Goal: Information Seeking & Learning: Find specific page/section

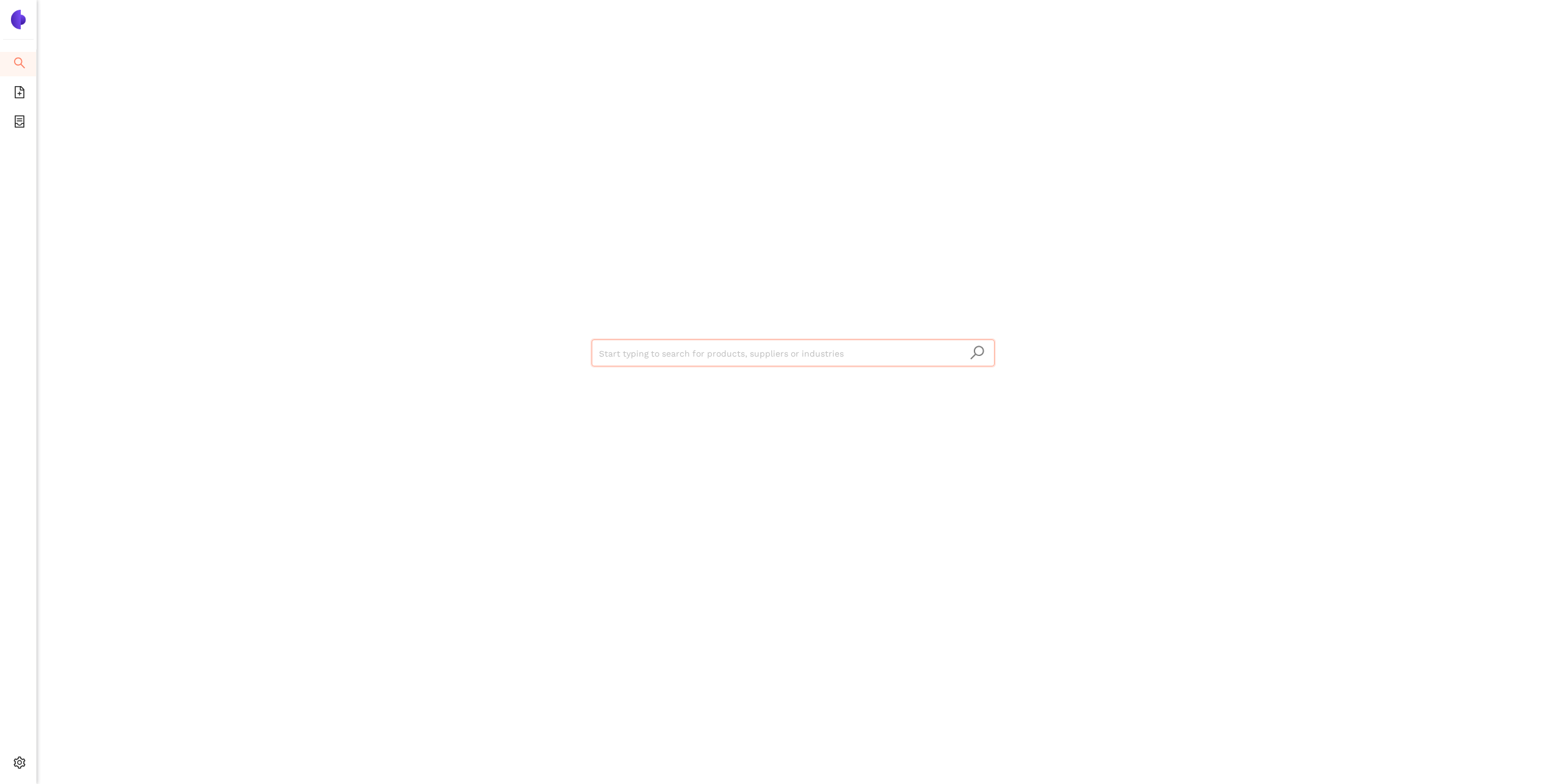
click at [7, 15] on div at bounding box center [18, 15] width 36 height 30
click at [17, 17] on img at bounding box center [18, 20] width 20 height 20
click at [19, 124] on icon "container" at bounding box center [20, 121] width 10 height 12
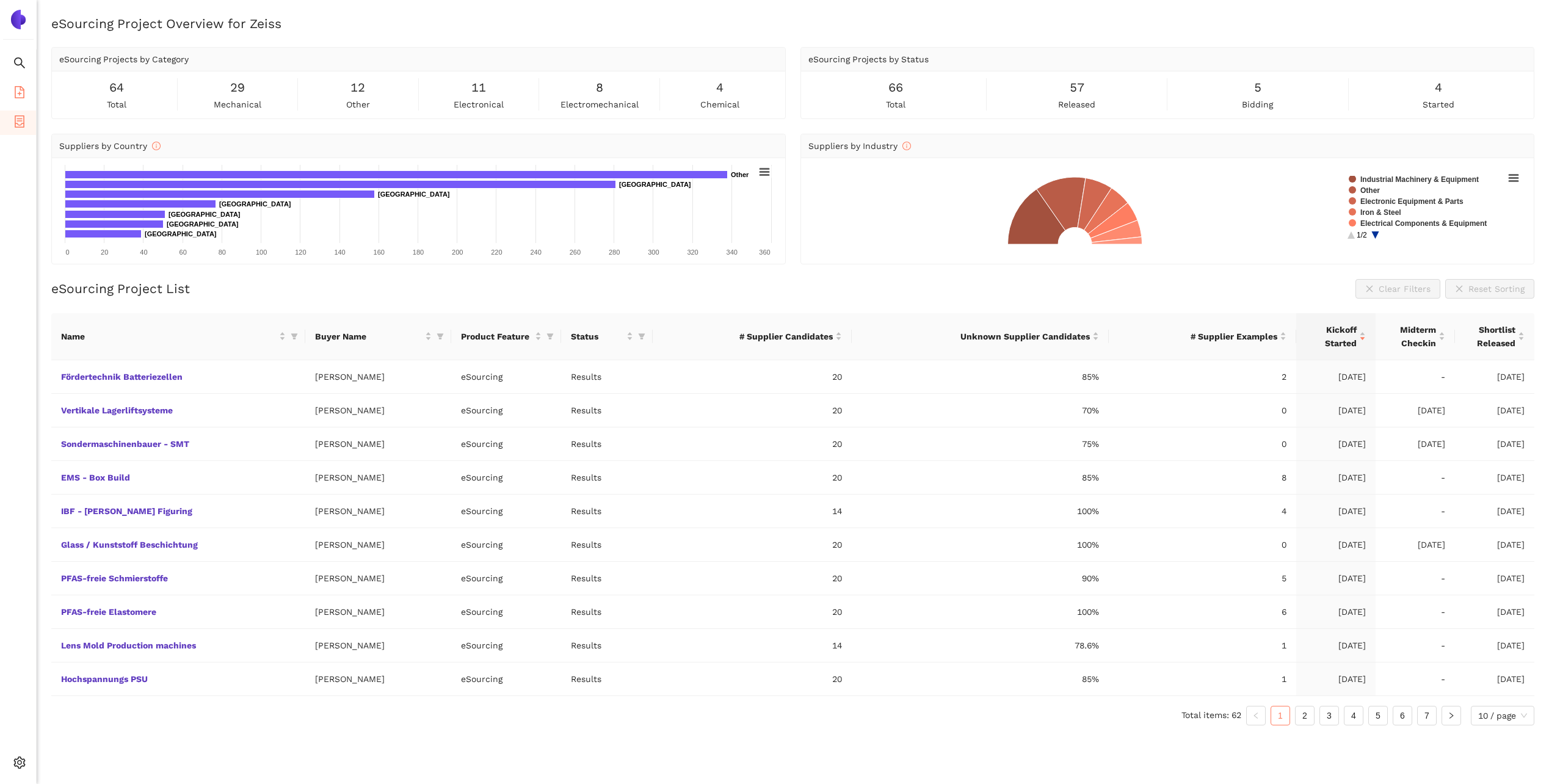
click at [22, 86] on icon "file-add" at bounding box center [20, 92] width 12 height 12
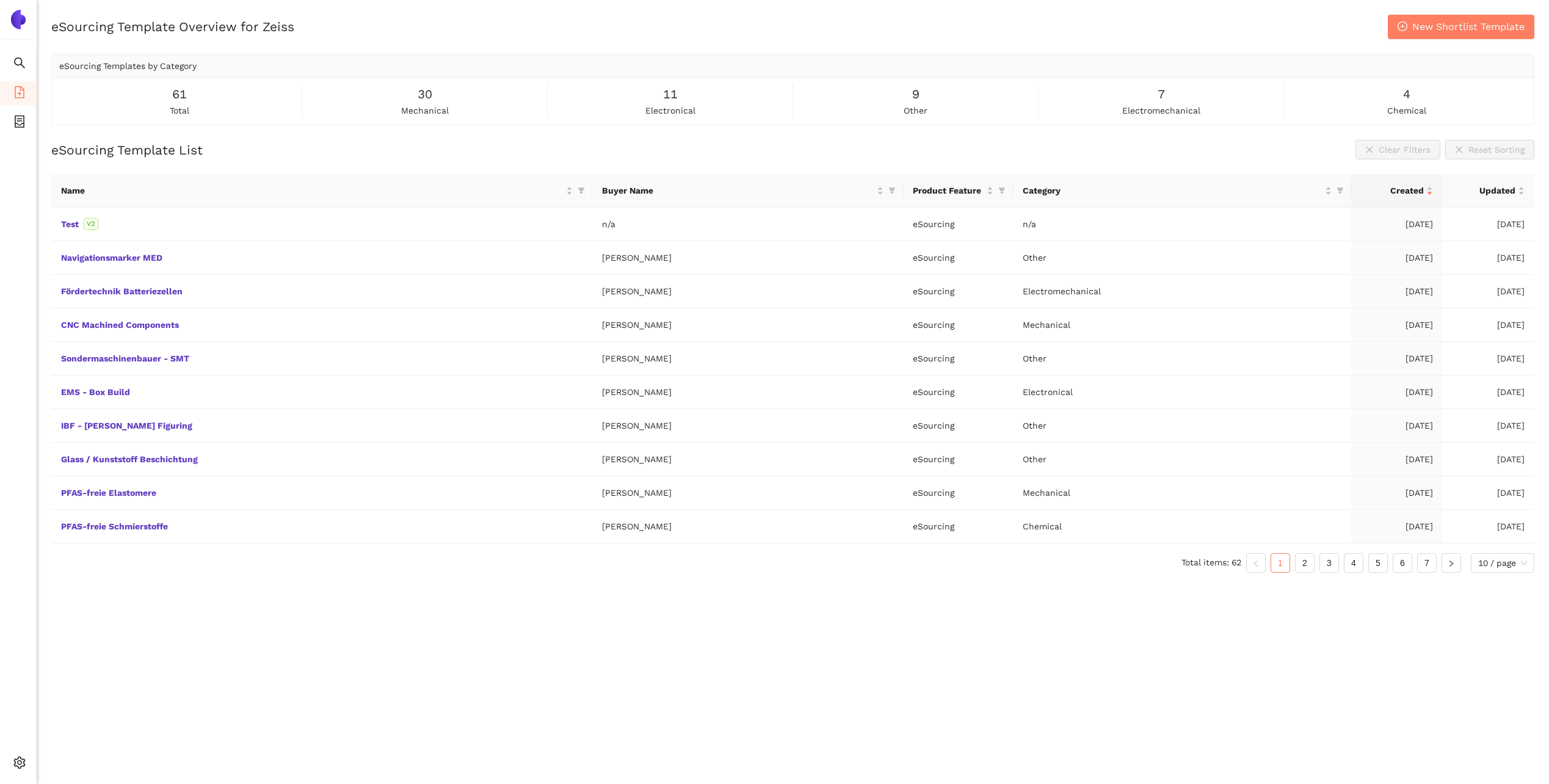
click at [27, 13] on img at bounding box center [18, 20] width 20 height 20
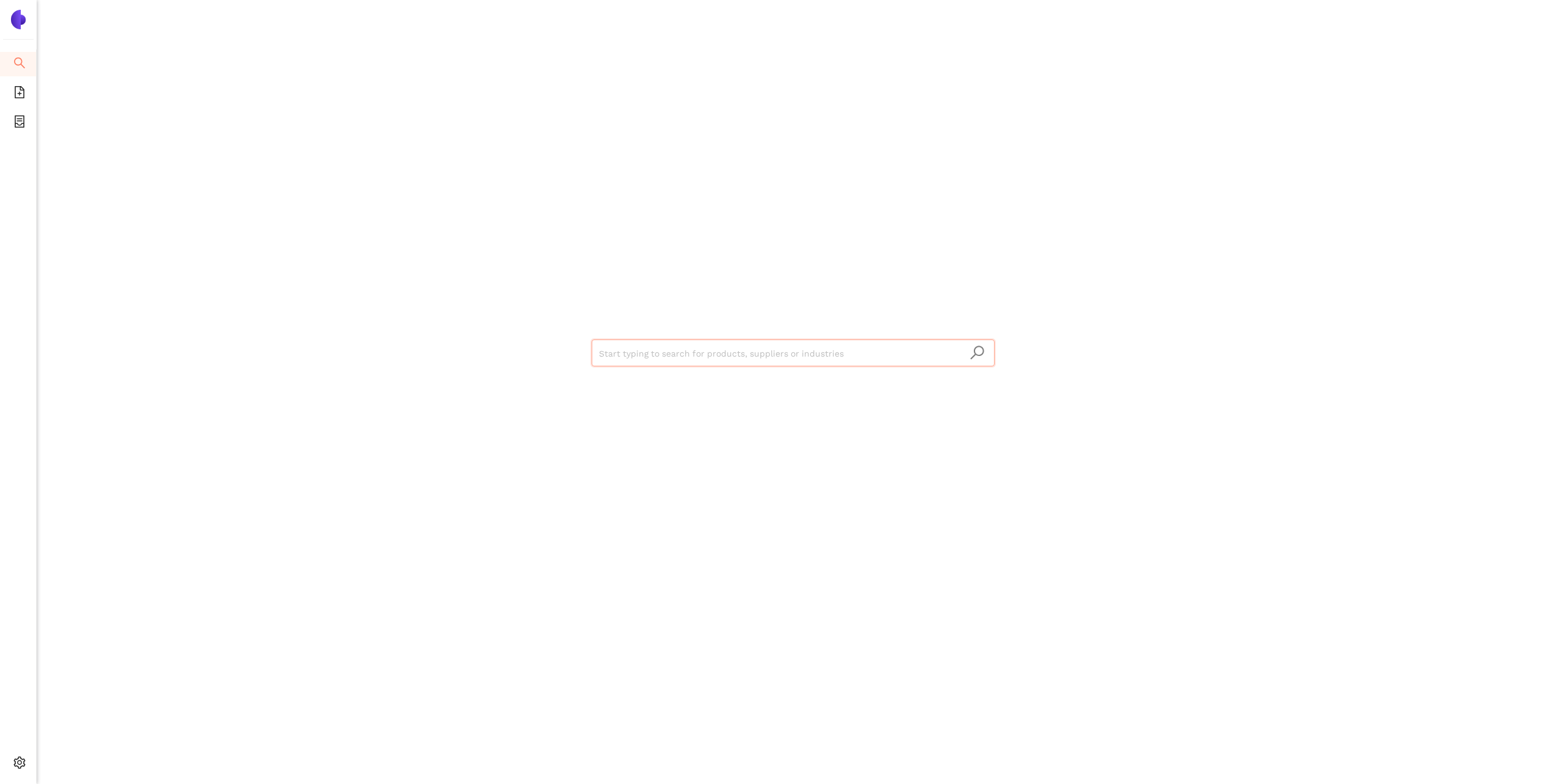
click at [724, 357] on input "search" at bounding box center [793, 353] width 388 height 27
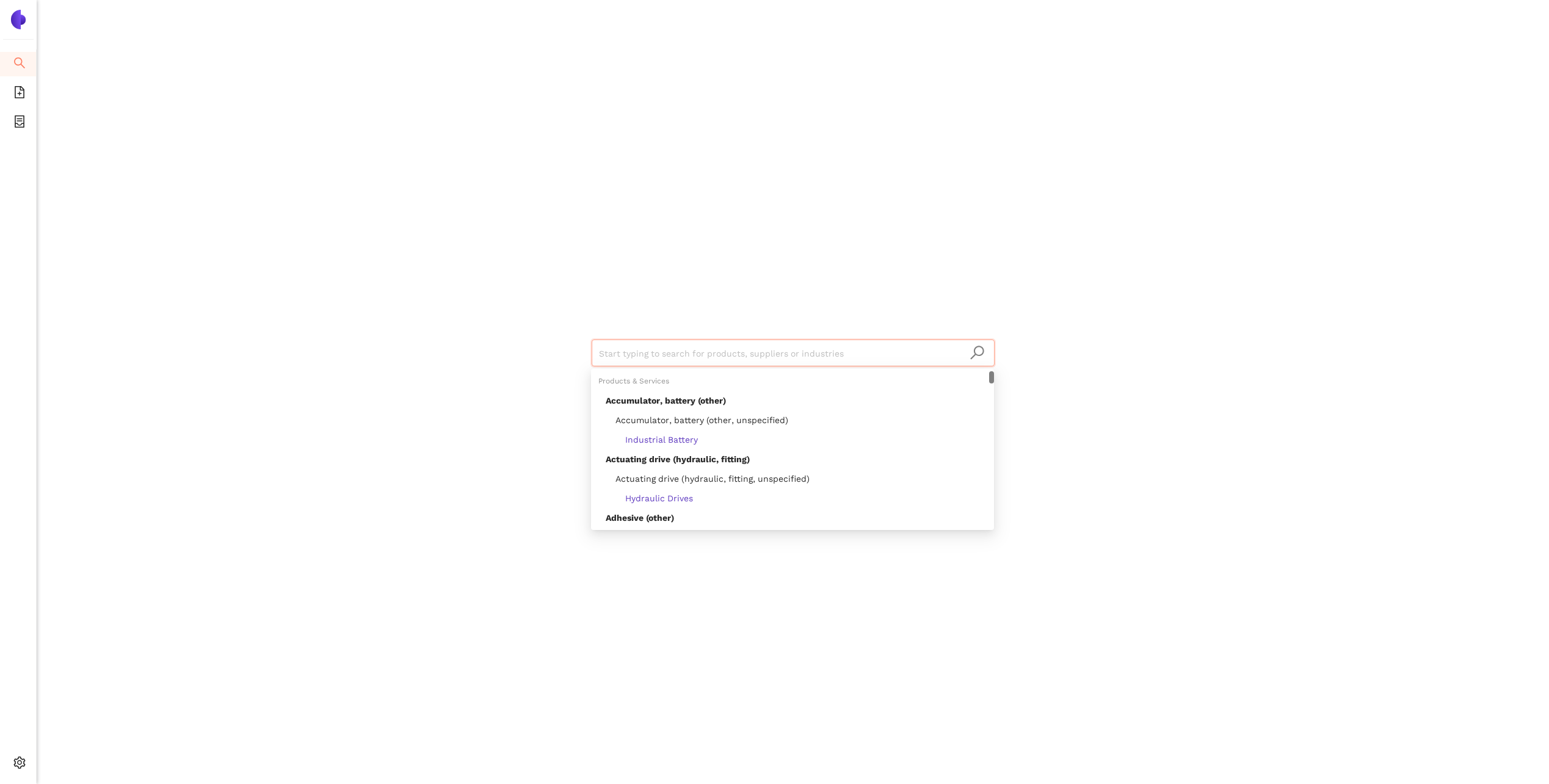
click at [896, 278] on div "Start typing to search for products, suppliers or industries" at bounding box center [793, 351] width 732 height 703
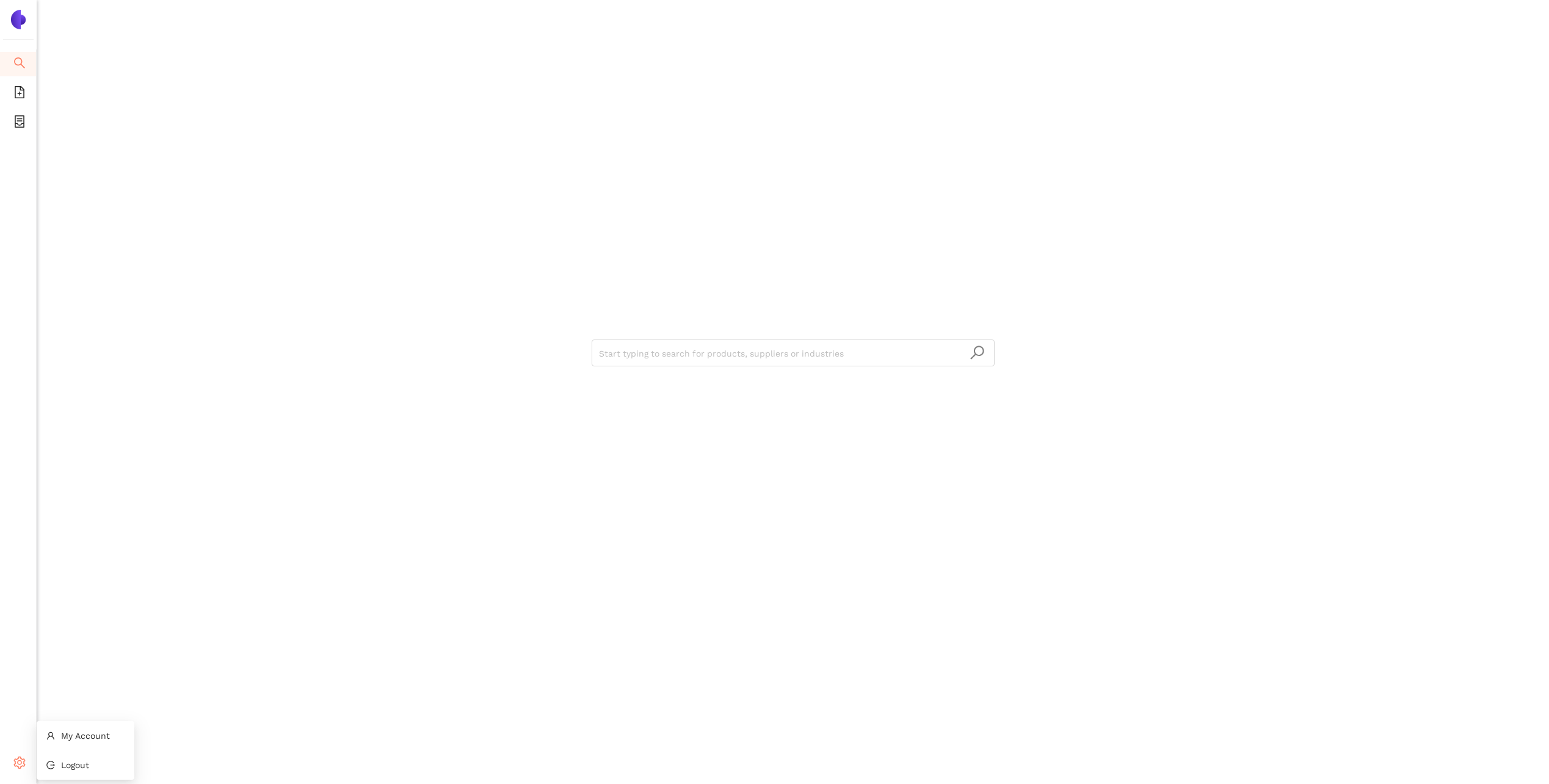
click at [26, 765] on div "Settings" at bounding box center [18, 764] width 36 height 24
click at [77, 701] on div "Start typing to search for products, suppliers or industries" at bounding box center [792, 392] width 1513 height 784
click at [23, 18] on img at bounding box center [18, 20] width 20 height 20
click at [722, 353] on input "search" at bounding box center [793, 353] width 388 height 27
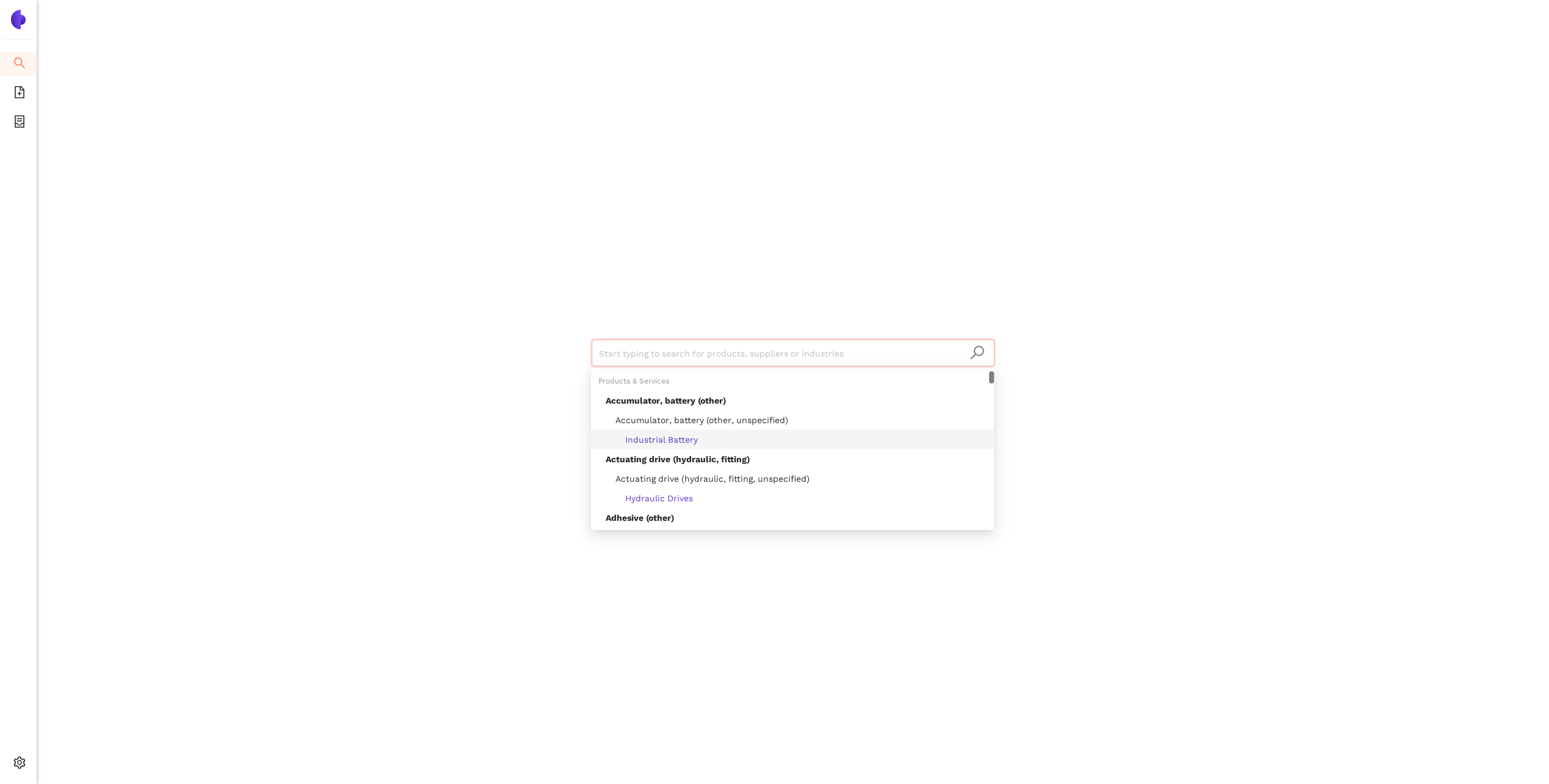
click at [666, 441] on span "Industrial Battery" at bounding box center [652, 439] width 92 height 10
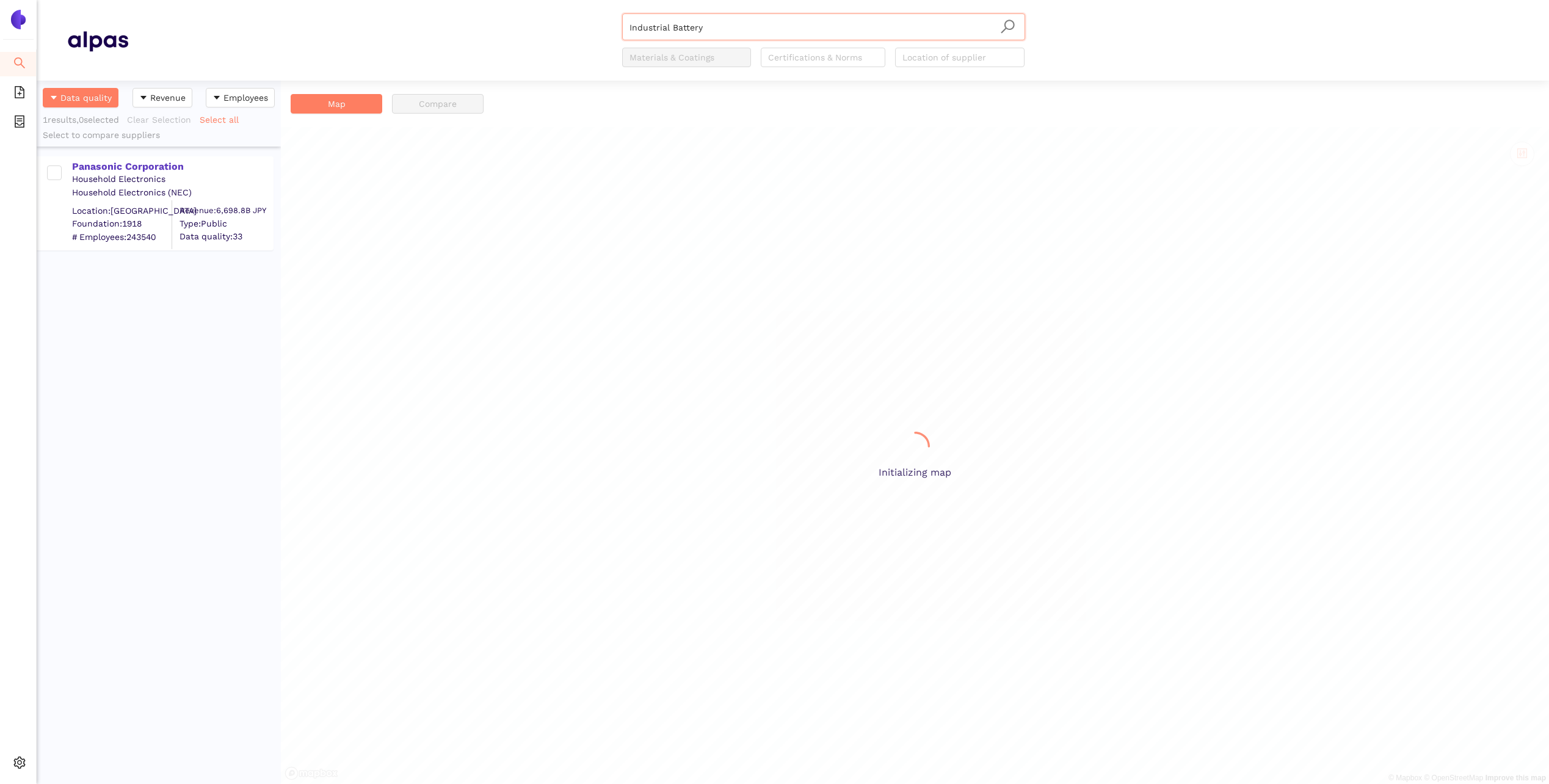
scroll to position [694, 235]
click at [11, 121] on li "eSourcing Projects" at bounding box center [18, 122] width 36 height 24
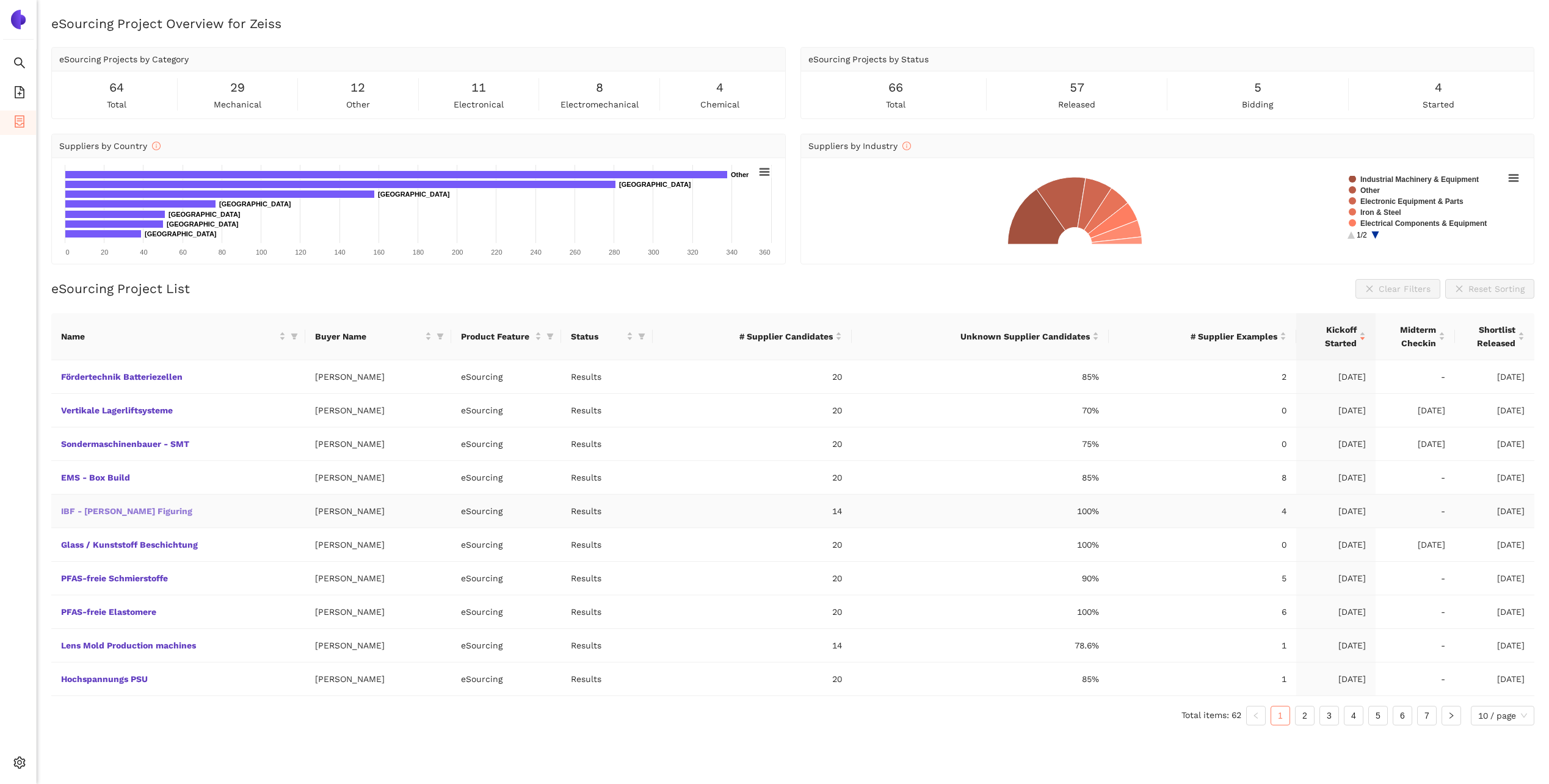
click at [0, 0] on link "IBF - [PERSON_NAME] Figuring" at bounding box center [0, 0] width 0 height 0
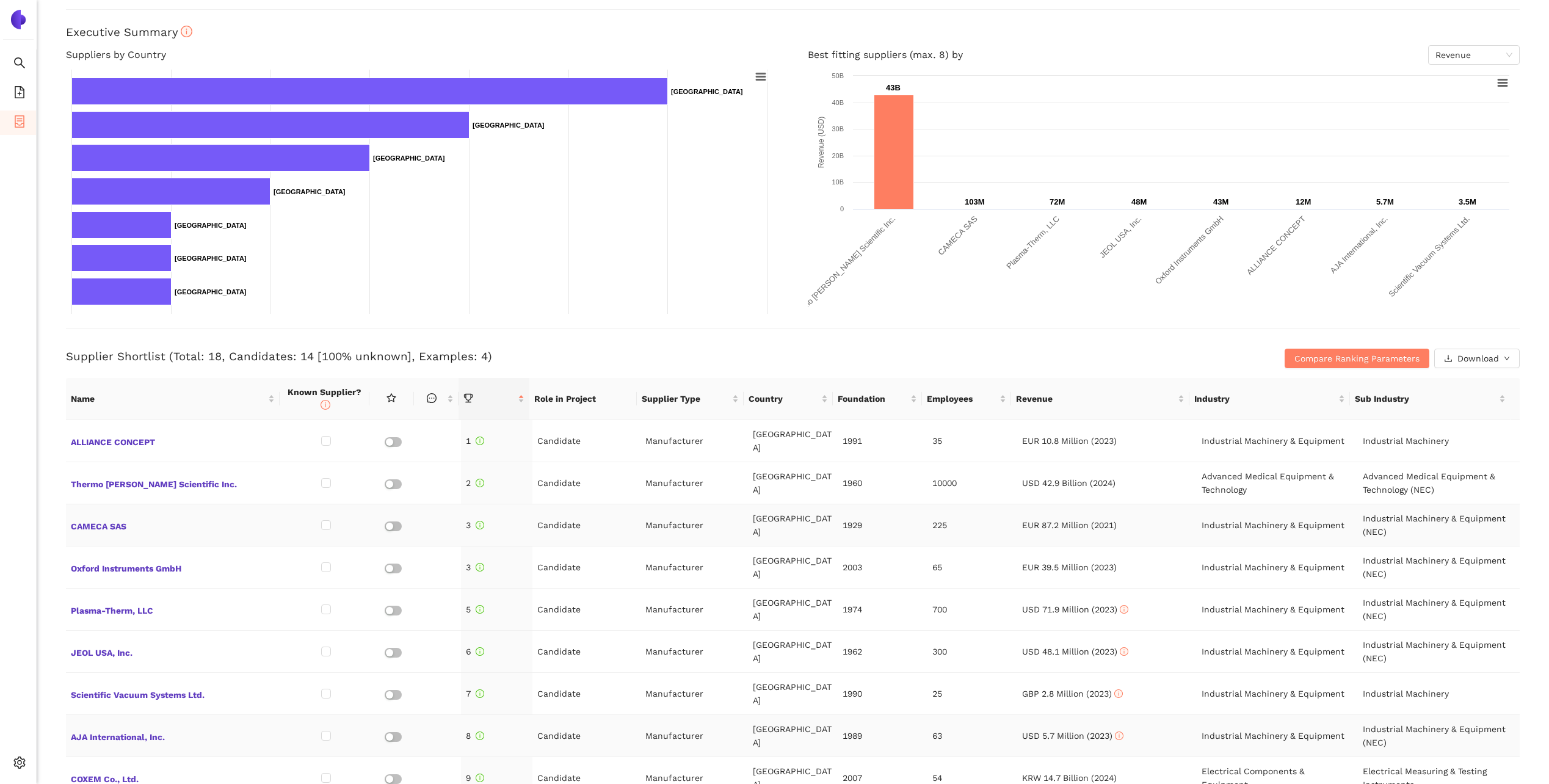
scroll to position [122, 0]
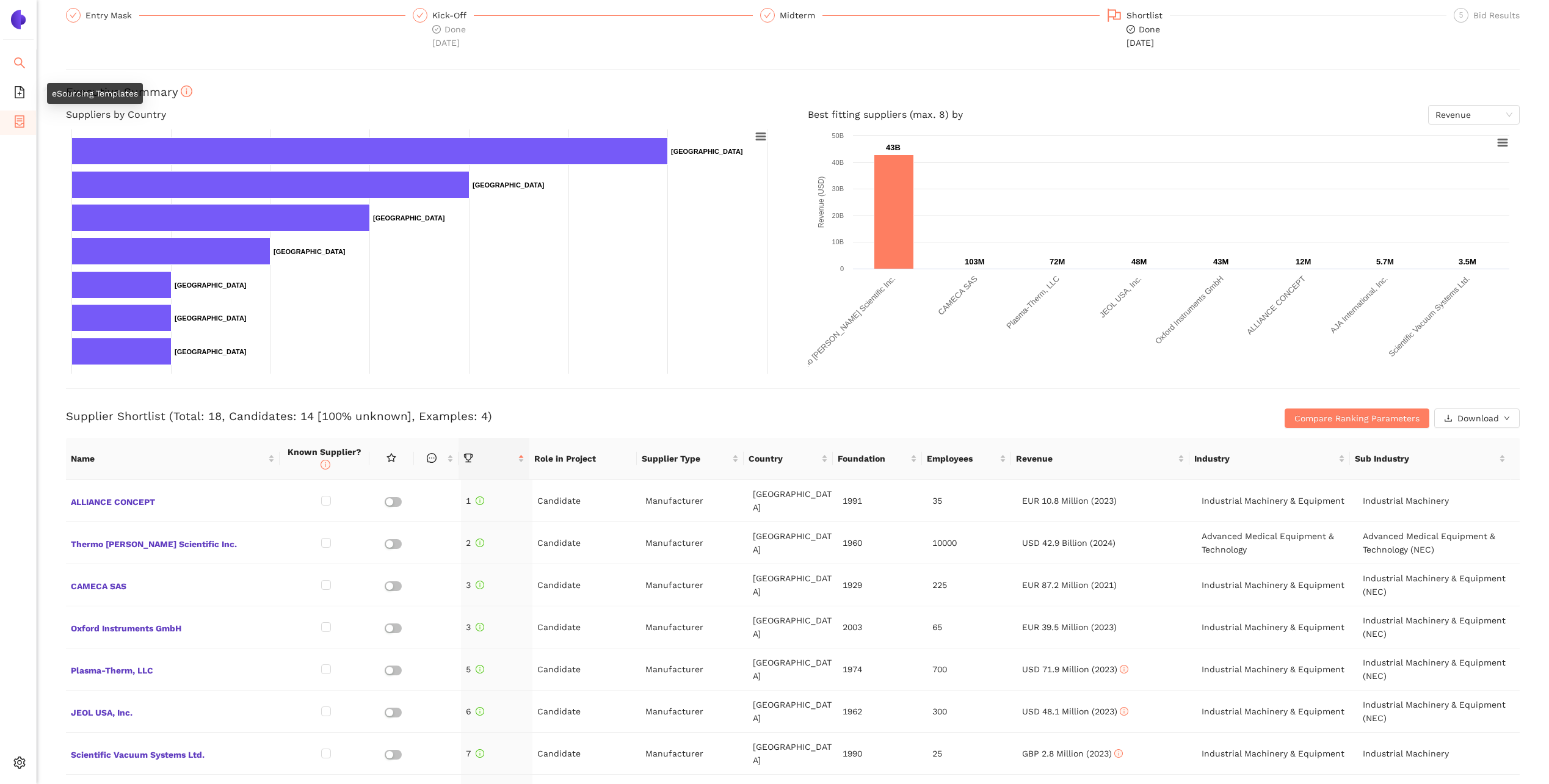
click at [23, 63] on icon "search" at bounding box center [20, 63] width 12 height 12
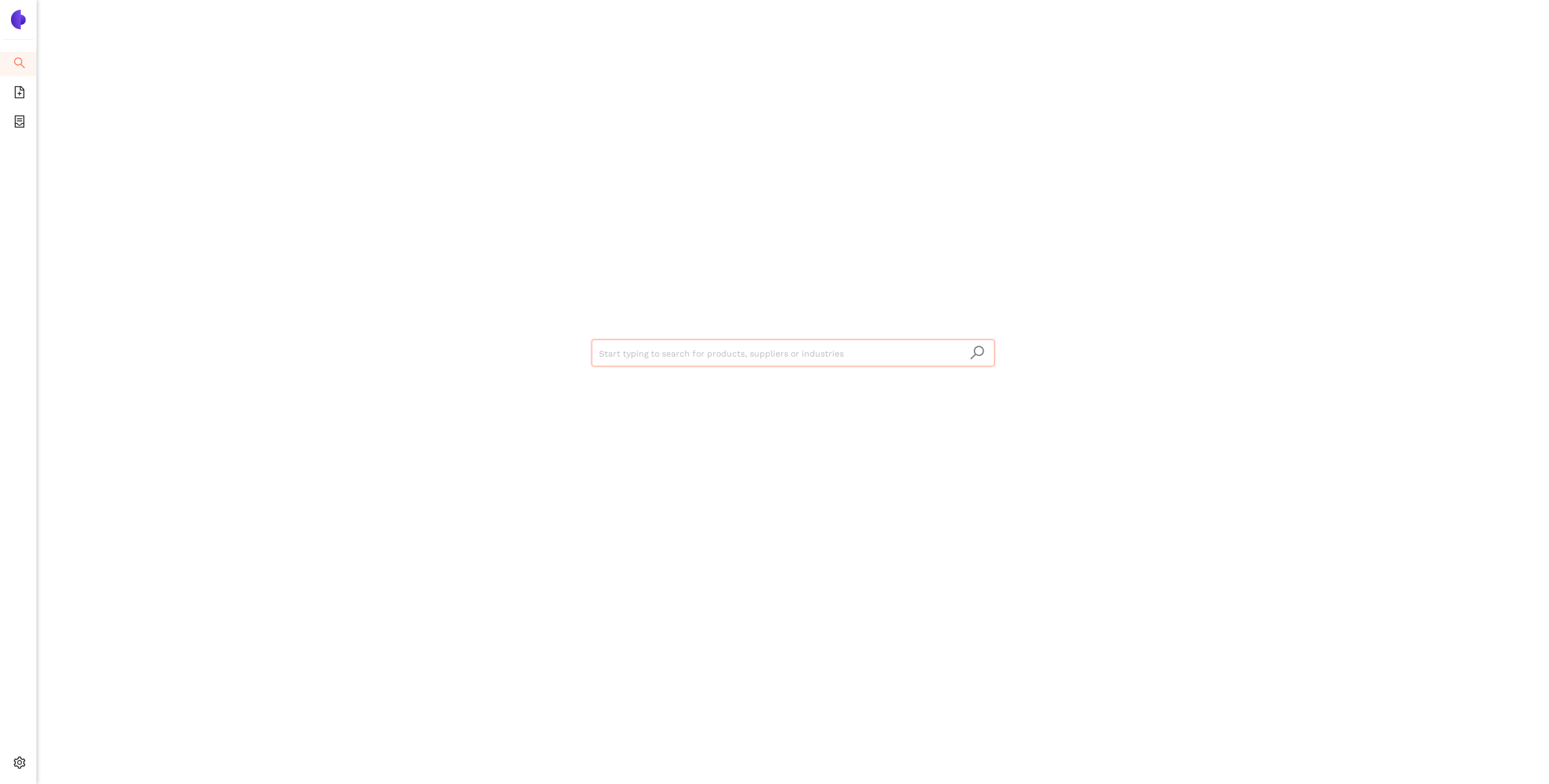
click at [673, 362] on input "search" at bounding box center [793, 353] width 388 height 27
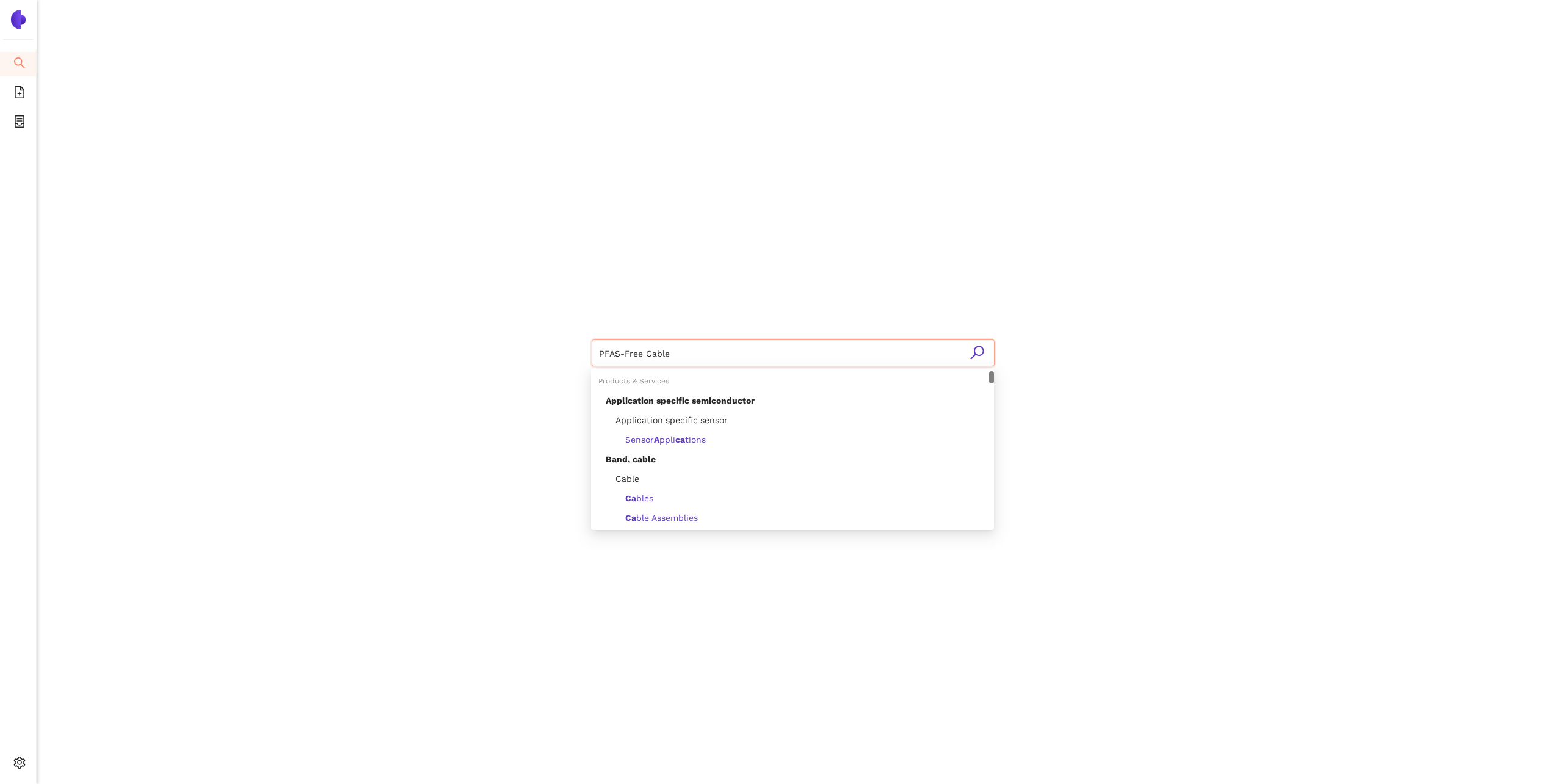
type input "PFAS-Free Cables"
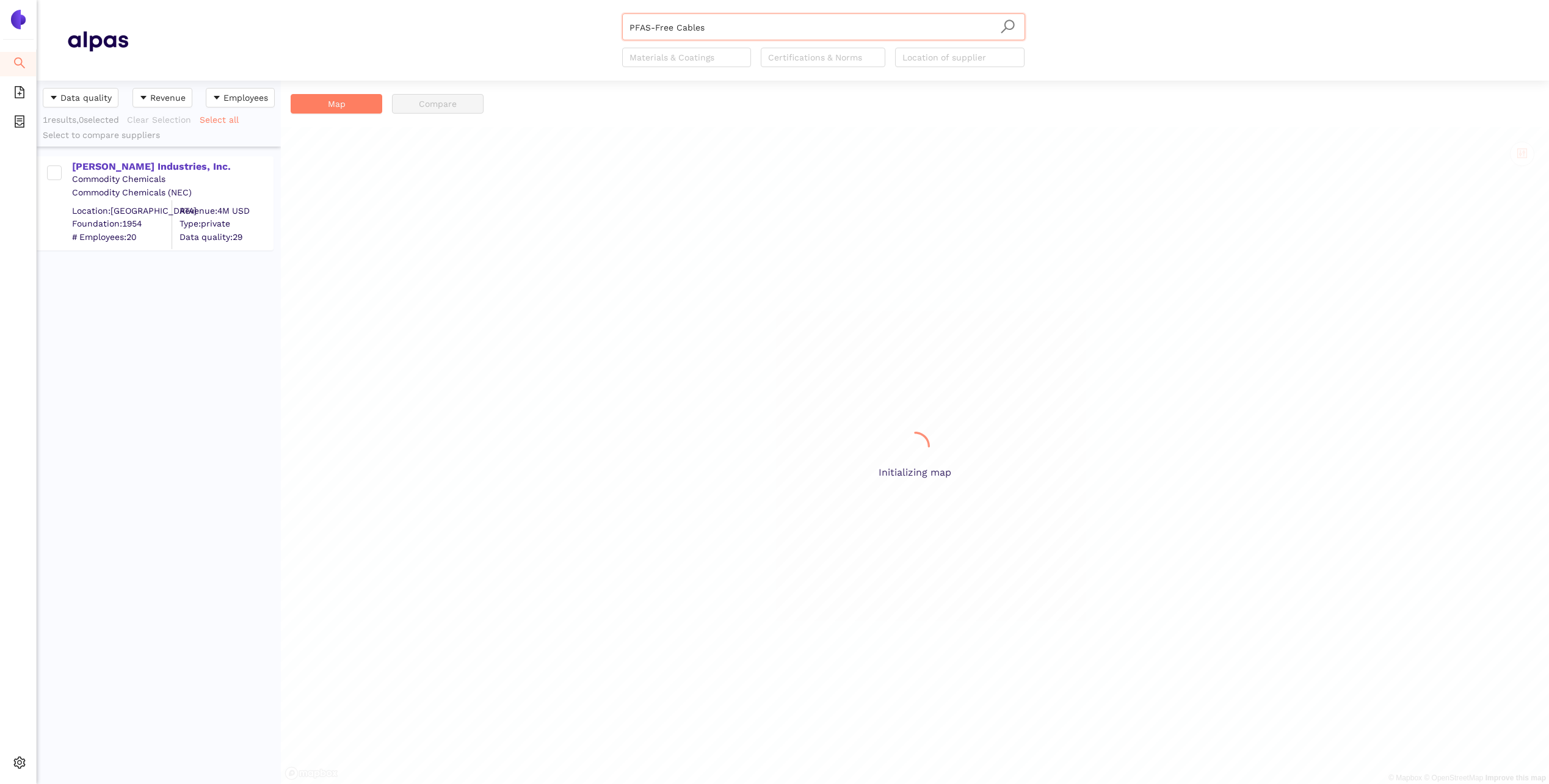
scroll to position [694, 235]
click at [130, 165] on div "[PERSON_NAME] Industries, Inc." at bounding box center [172, 167] width 200 height 13
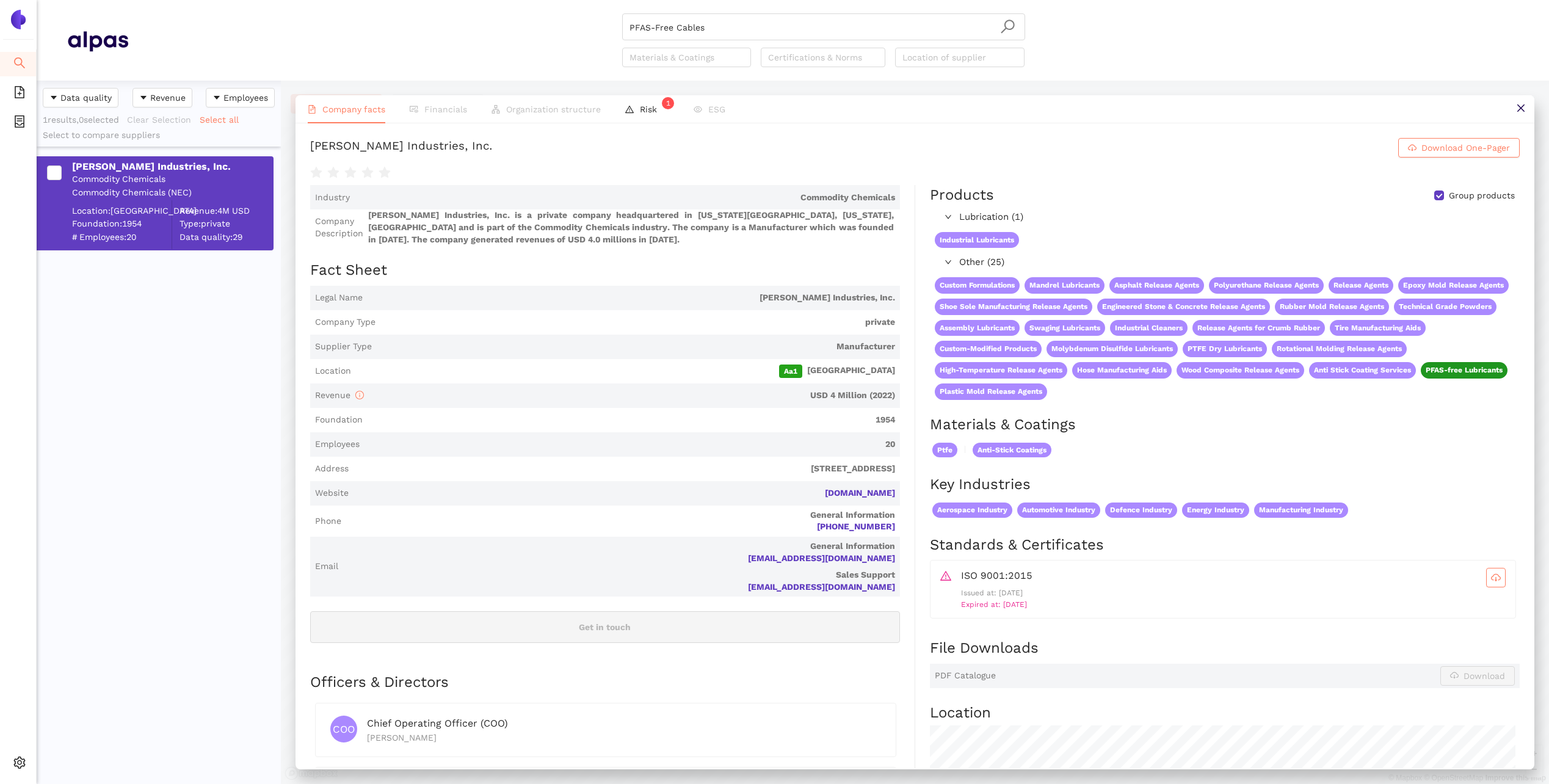
scroll to position [8, 0]
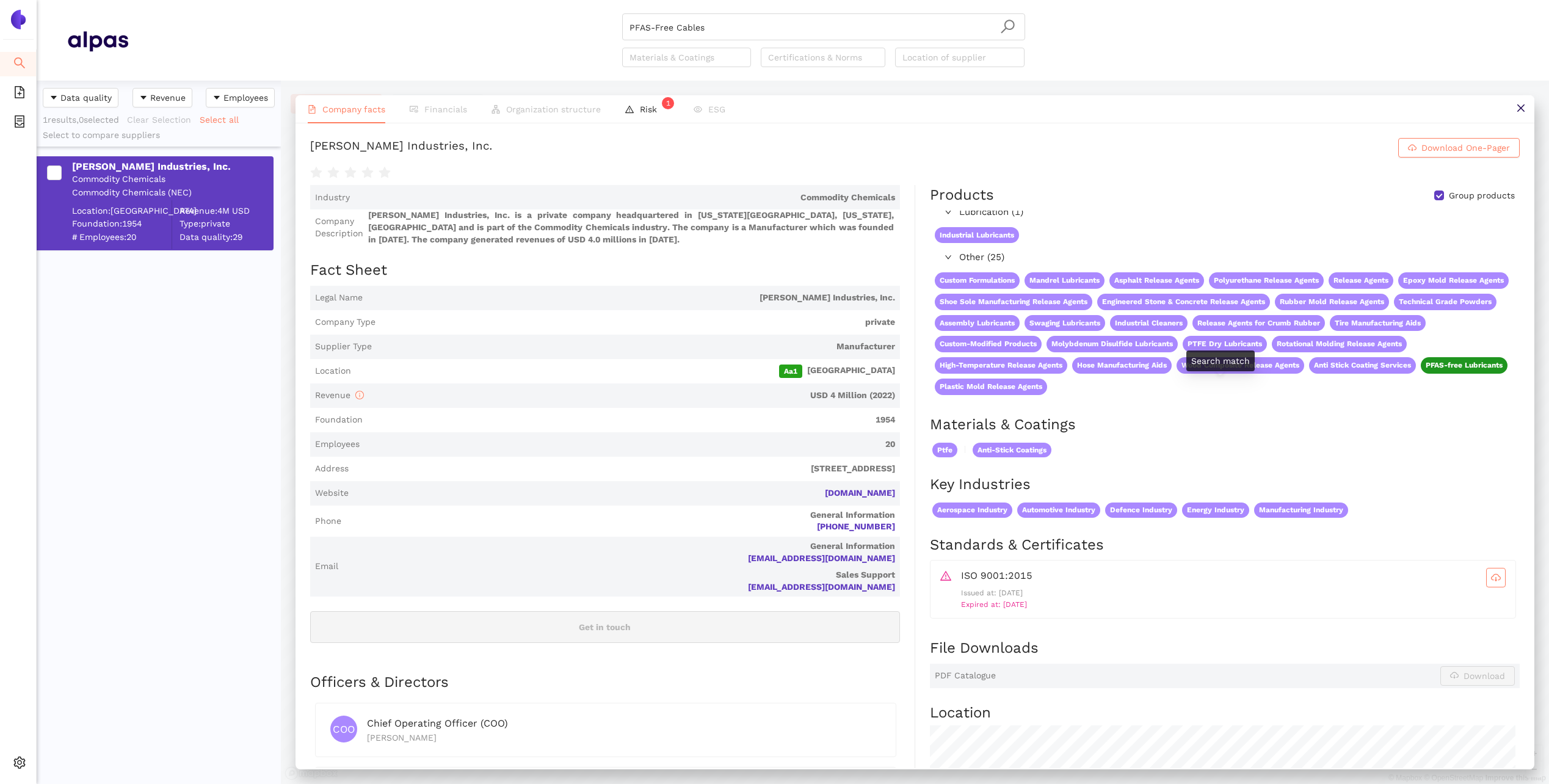
click at [1426, 369] on span "PFAS-free Lubricants" at bounding box center [1464, 365] width 77 height 9
click at [0, 0] on link "[DOMAIN_NAME]" at bounding box center [0, 0] width 0 height 0
click at [20, 55] on span "search" at bounding box center [20, 65] width 12 height 24
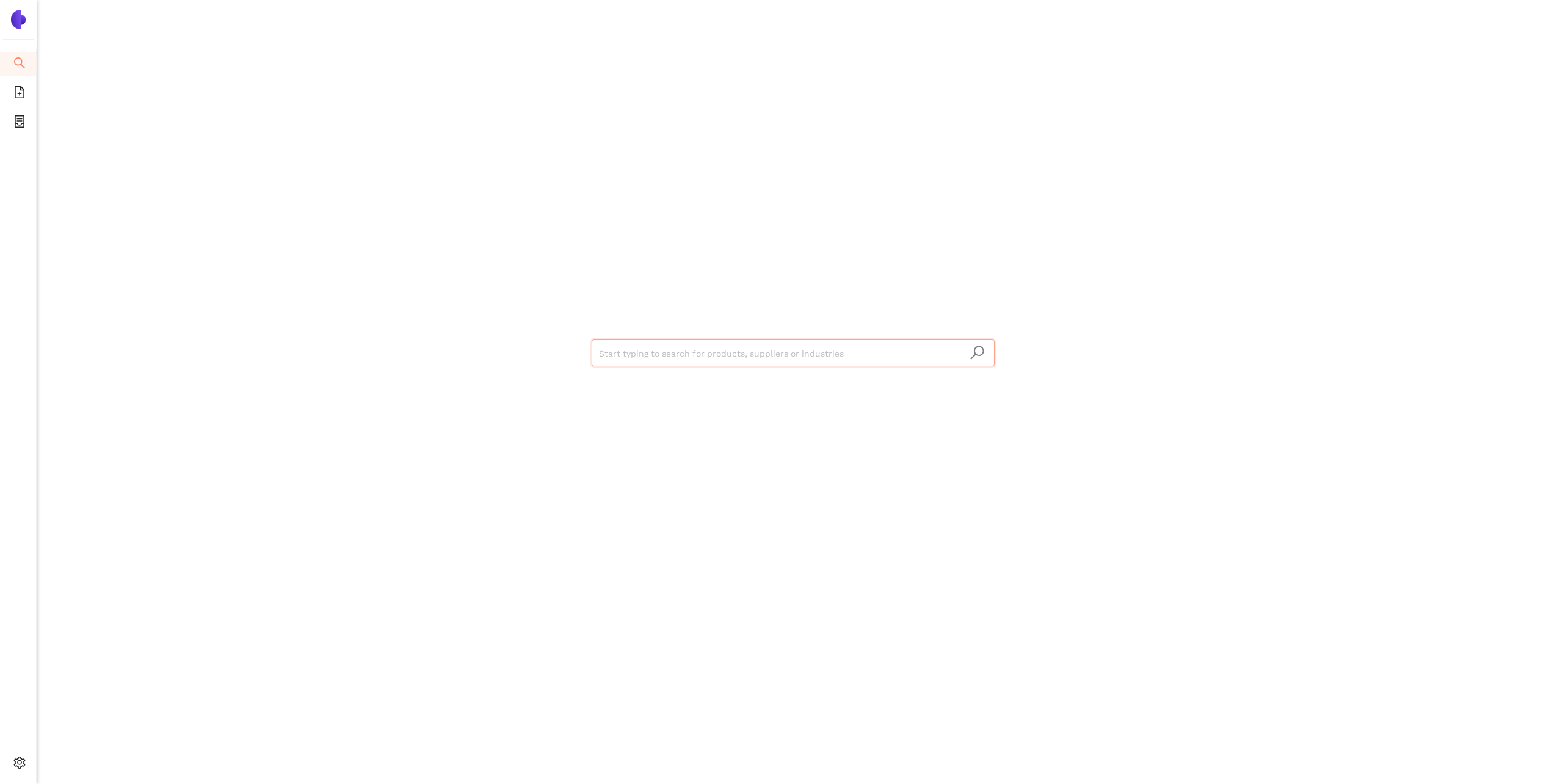
click at [699, 355] on input "search" at bounding box center [793, 353] width 388 height 27
type input "PFAS-free"
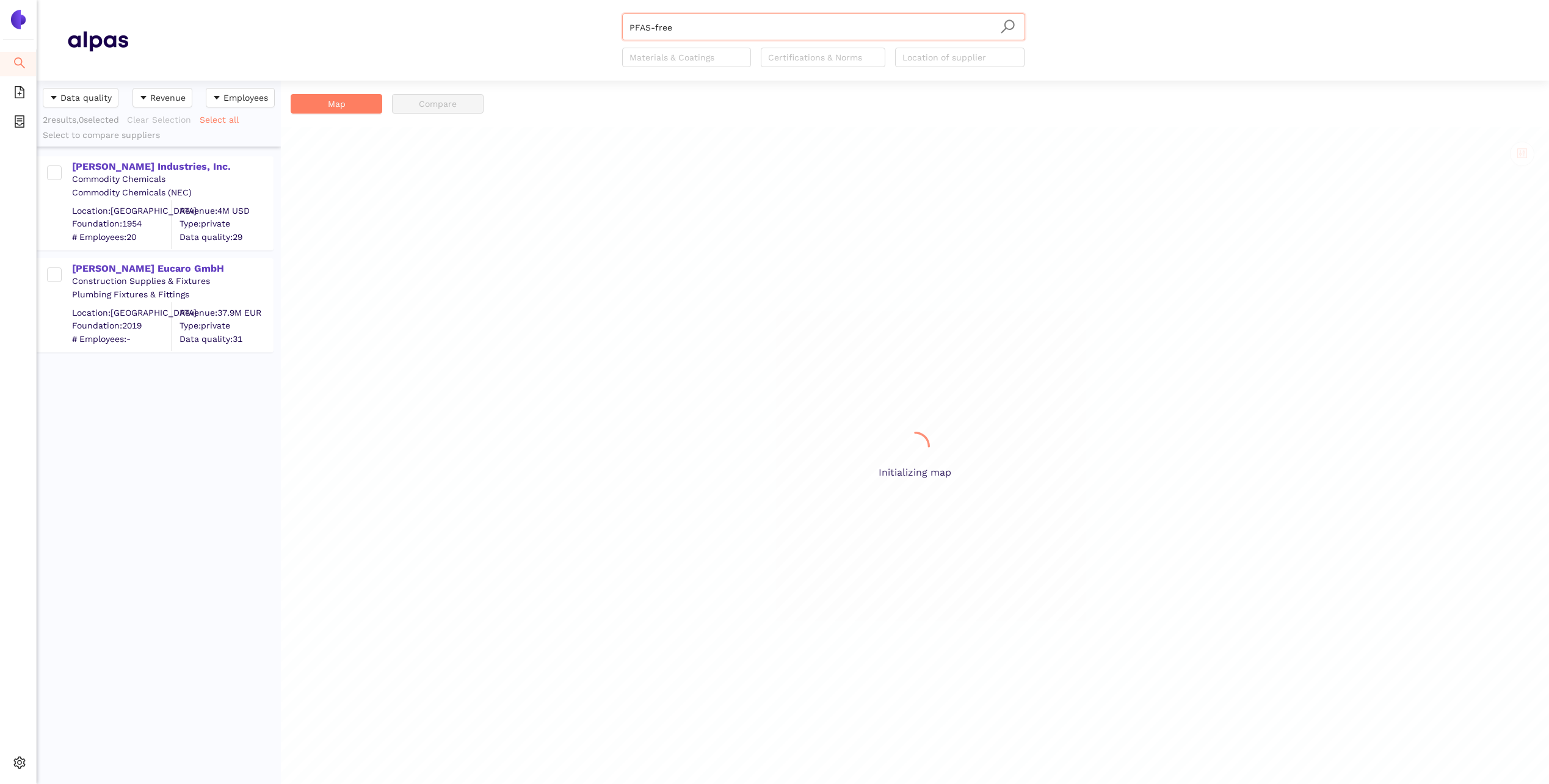
scroll to position [694, 235]
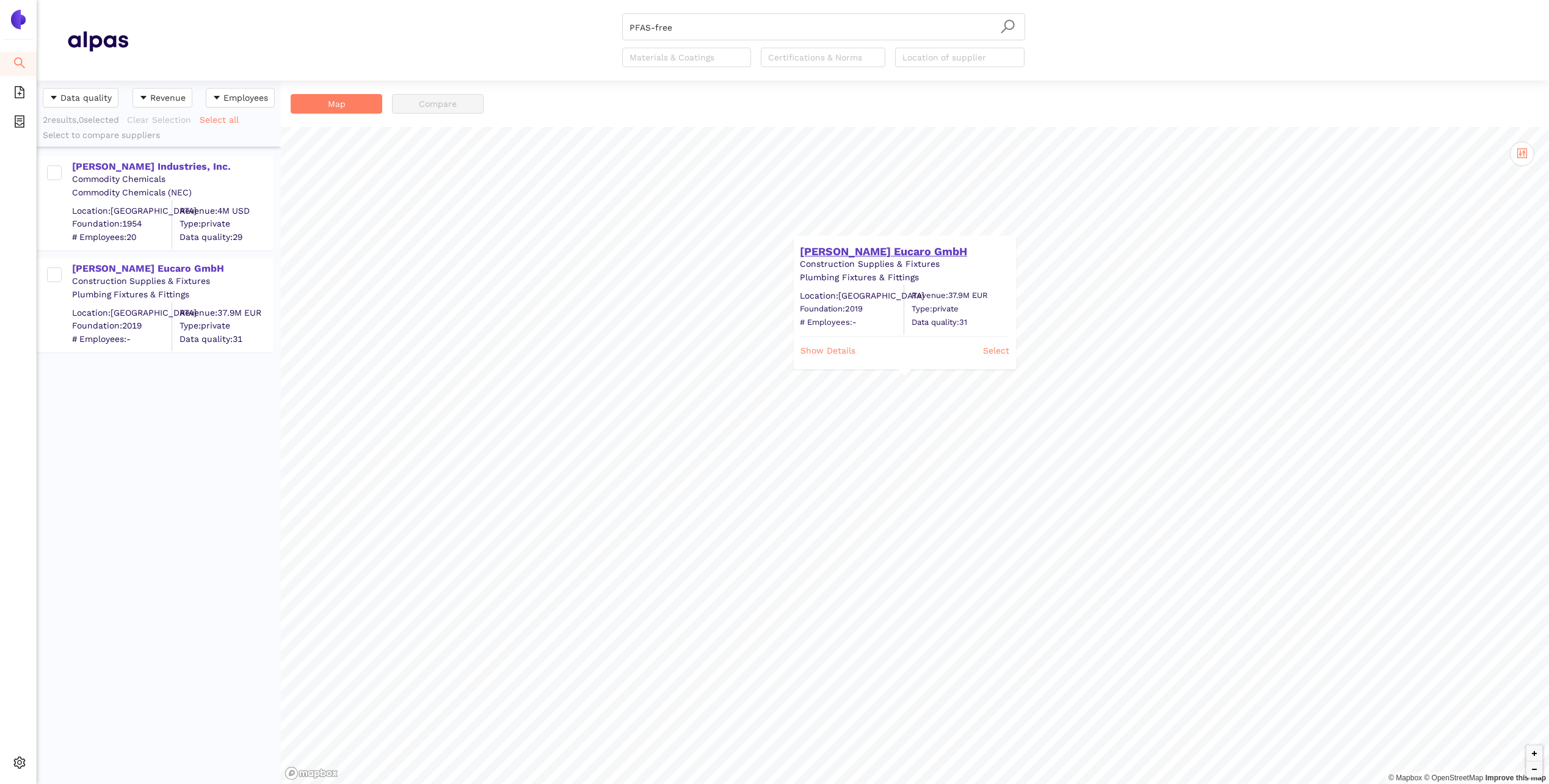
click at [885, 250] on div "[PERSON_NAME] Eucaro GmbH" at bounding box center [904, 252] width 209 height 12
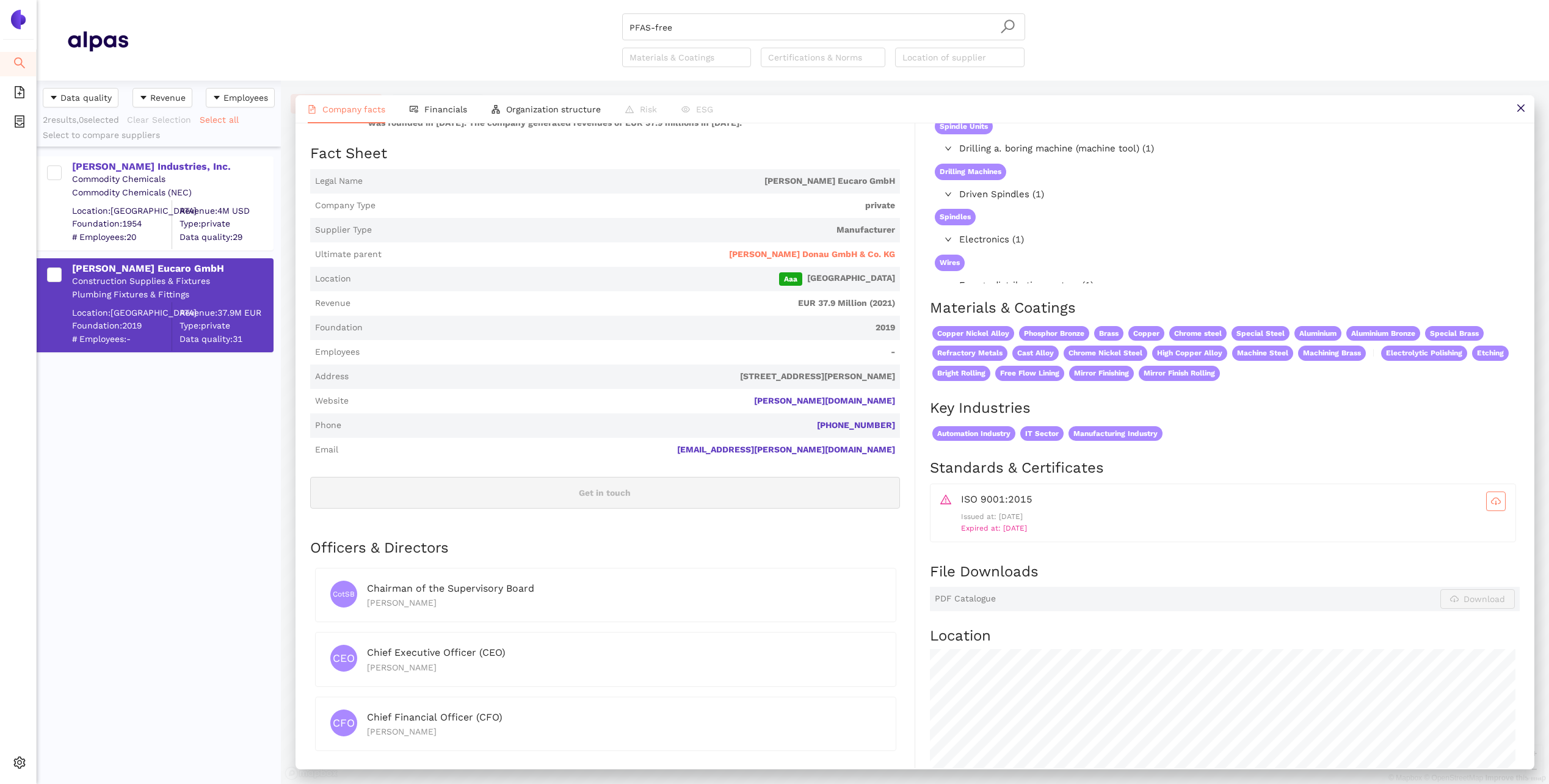
scroll to position [122, 0]
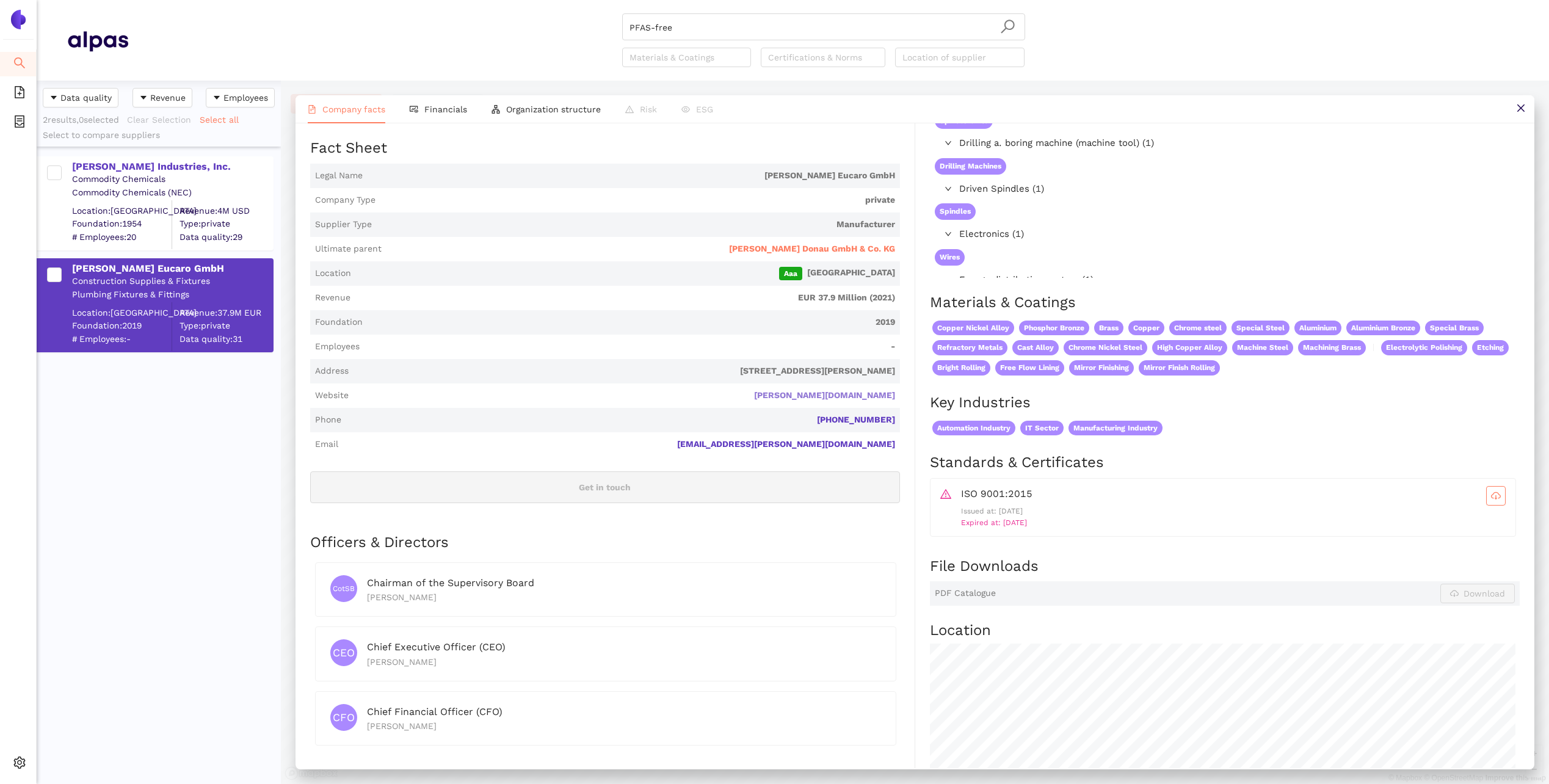
click at [0, 0] on link "[PERSON_NAME][DOMAIN_NAME]" at bounding box center [0, 0] width 0 height 0
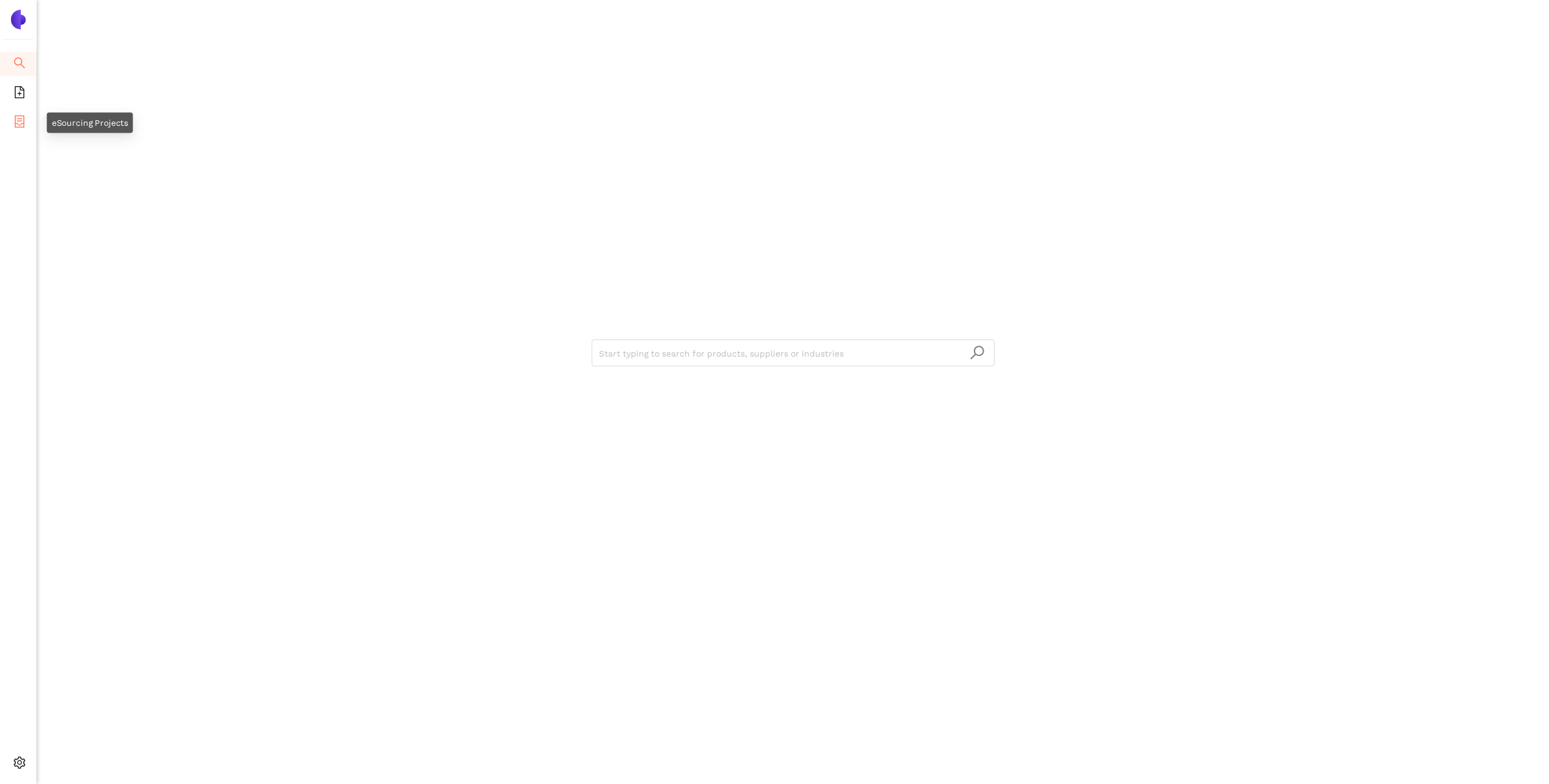
click at [15, 121] on icon "container" at bounding box center [20, 121] width 10 height 12
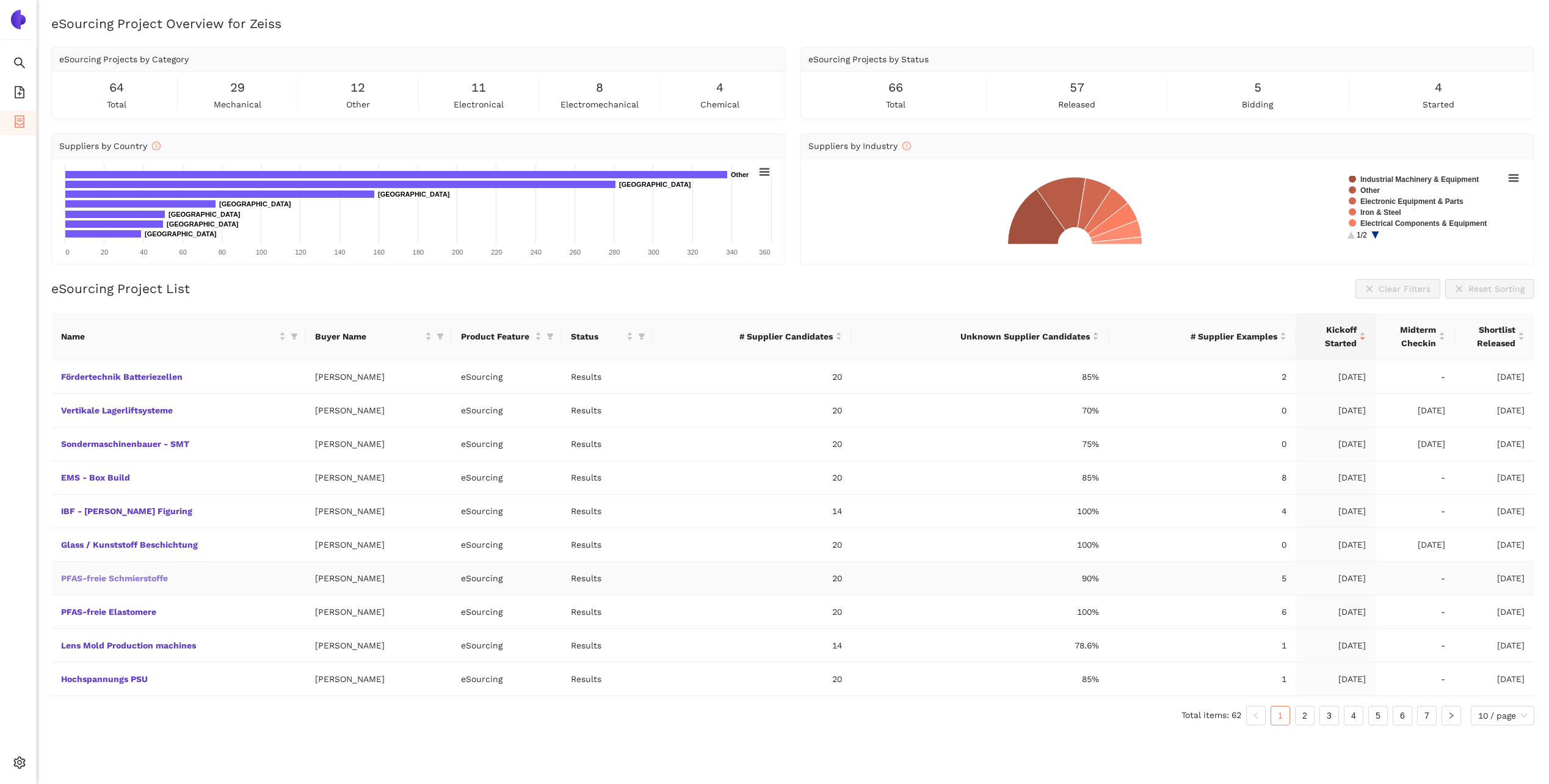
click at [0, 0] on link "PFAS-freie Schmierstoffe" at bounding box center [0, 0] width 0 height 0
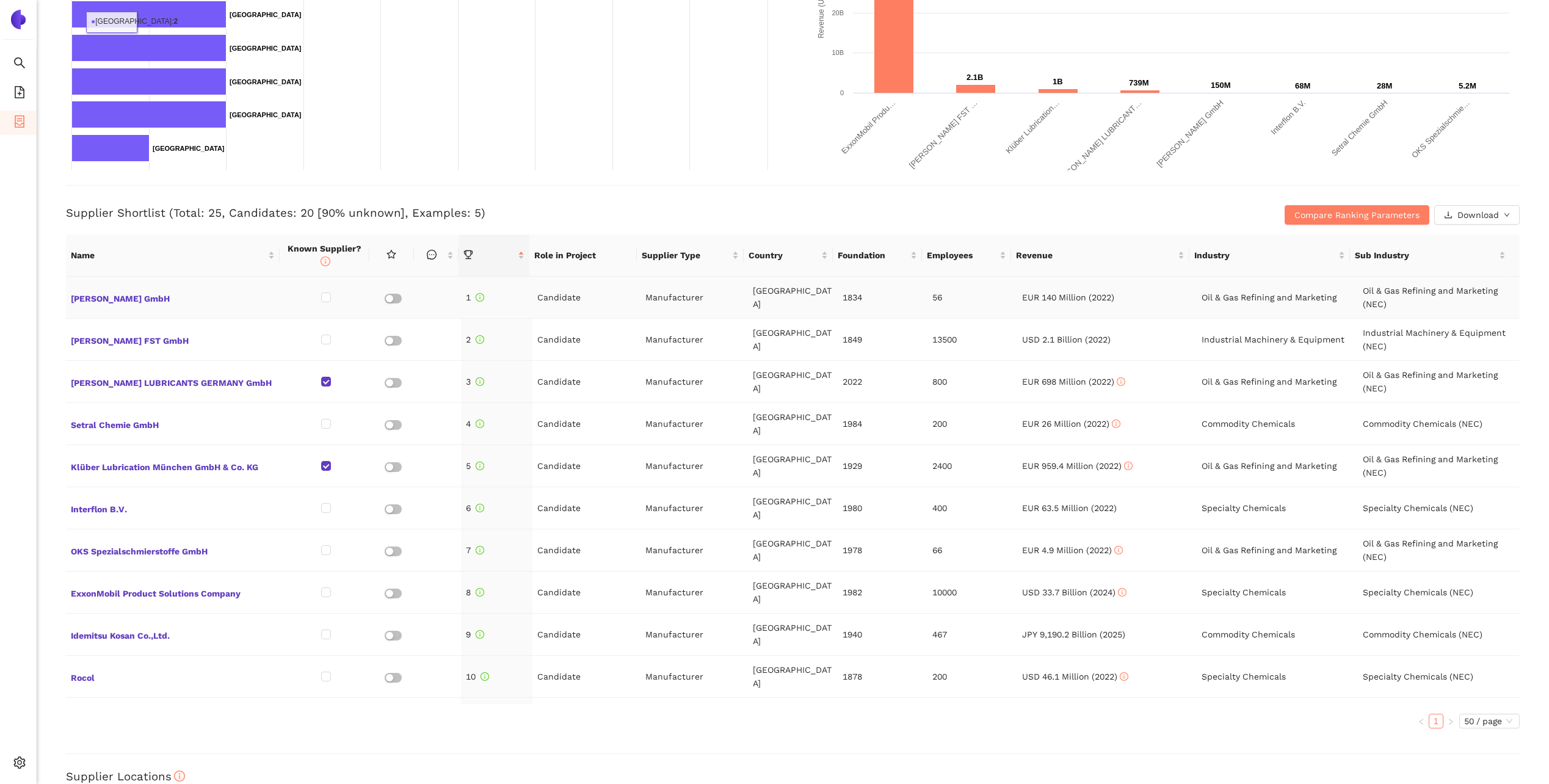
scroll to position [366, 0]
